Goal: Transaction & Acquisition: Purchase product/service

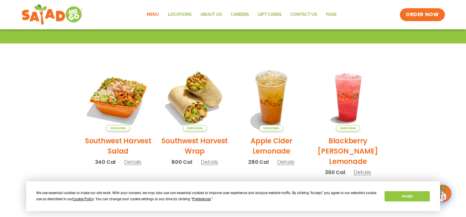
scroll to position [88, 0]
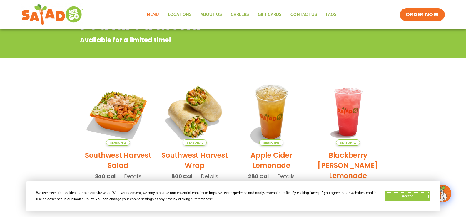
click at [409, 194] on button "Accept" at bounding box center [406, 196] width 45 height 10
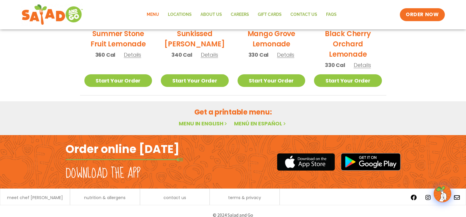
scroll to position [365, 0]
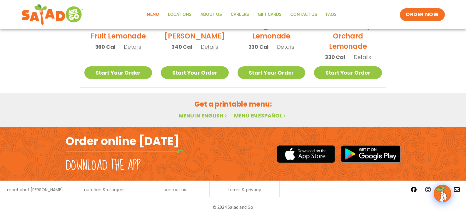
click at [208, 115] on link "Menu in English" at bounding box center [203, 115] width 49 height 7
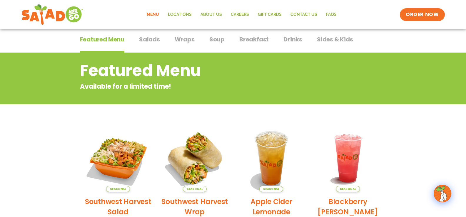
scroll to position [0, 0]
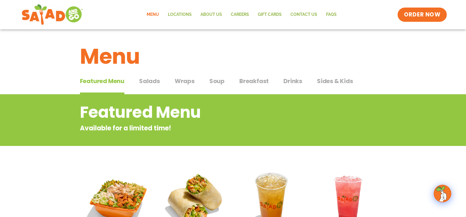
click at [419, 17] on span "ORDER NOW" at bounding box center [422, 15] width 36 height 8
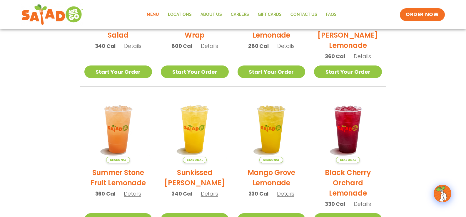
scroll to position [72, 0]
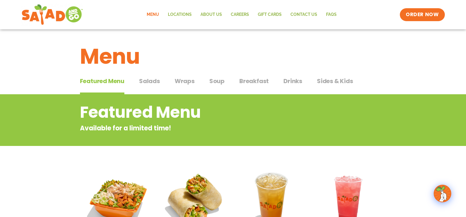
click at [217, 83] on span "Soup" at bounding box center [216, 81] width 15 height 9
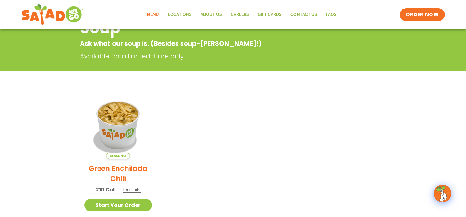
scroll to position [118, 0]
